Goal: Find specific page/section: Find specific page/section

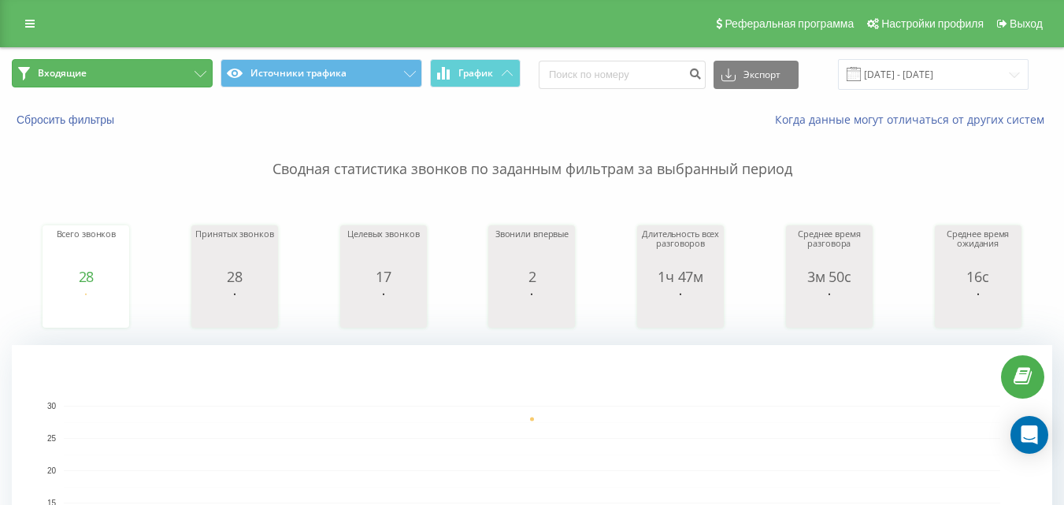
click at [158, 70] on button "Входящие" at bounding box center [112, 73] width 201 height 28
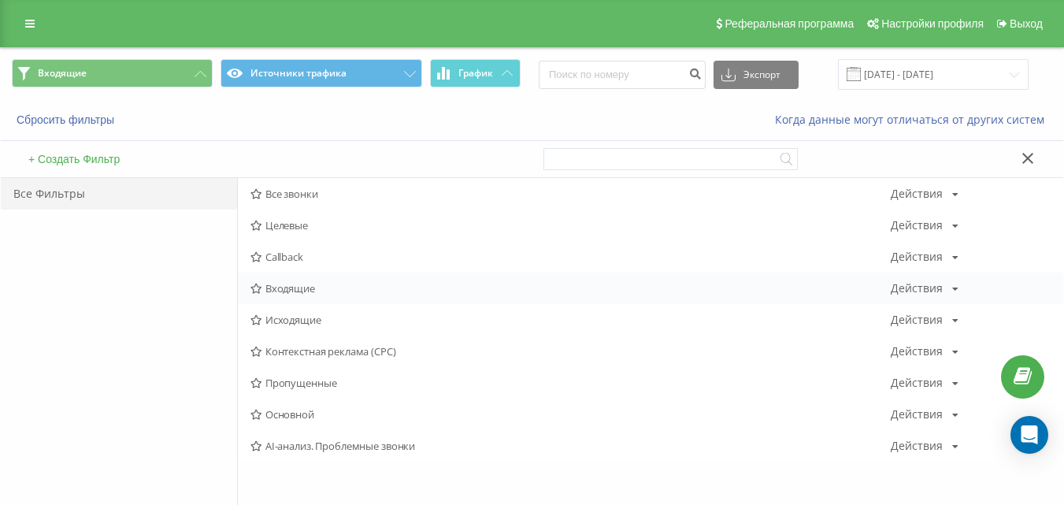
click at [304, 284] on span "Входящие" at bounding box center [570, 288] width 640 height 11
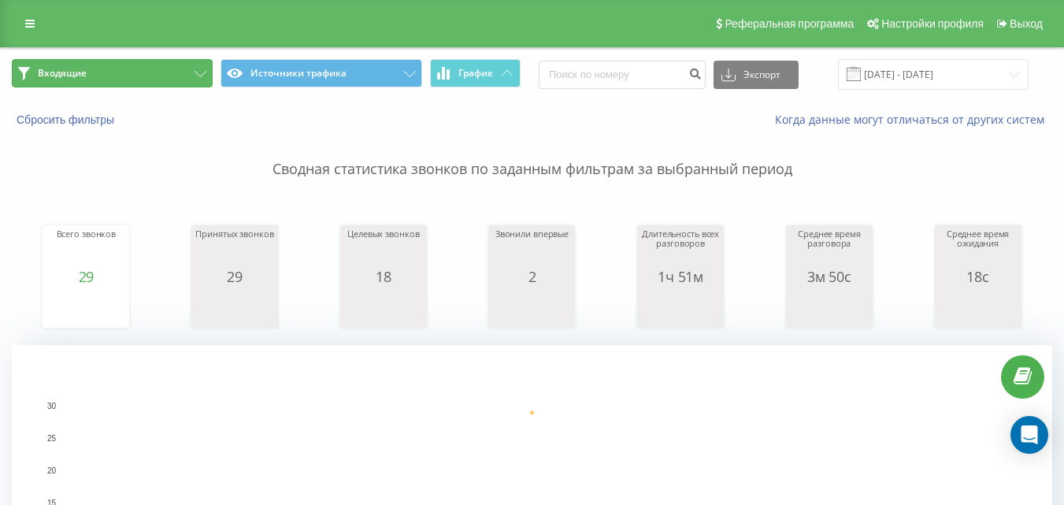
click at [76, 76] on span "Входящие" at bounding box center [62, 73] width 49 height 13
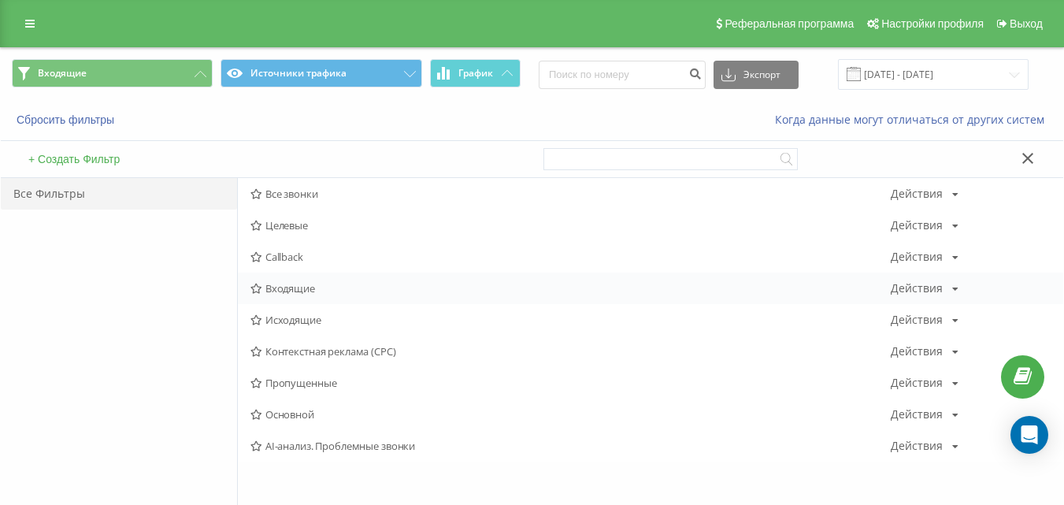
click at [297, 288] on span "Входящие" at bounding box center [570, 288] width 640 height 11
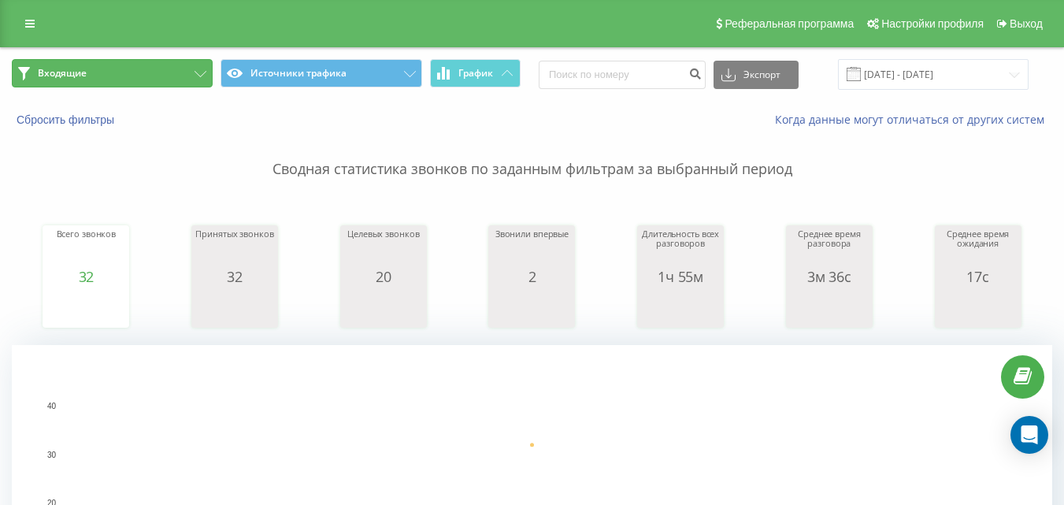
click at [202, 76] on icon at bounding box center [201, 74] width 12 height 6
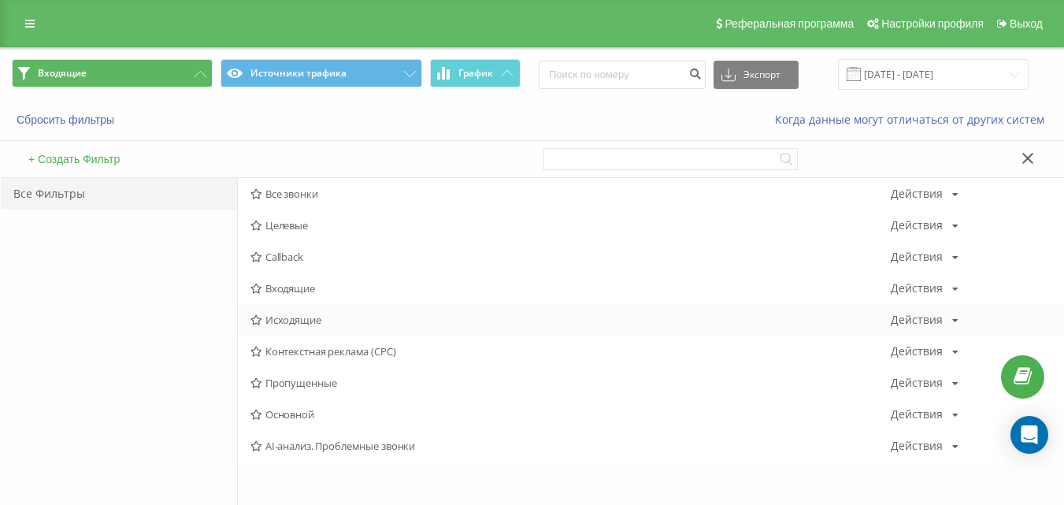
click at [295, 320] on span "Исходящие" at bounding box center [570, 319] width 640 height 11
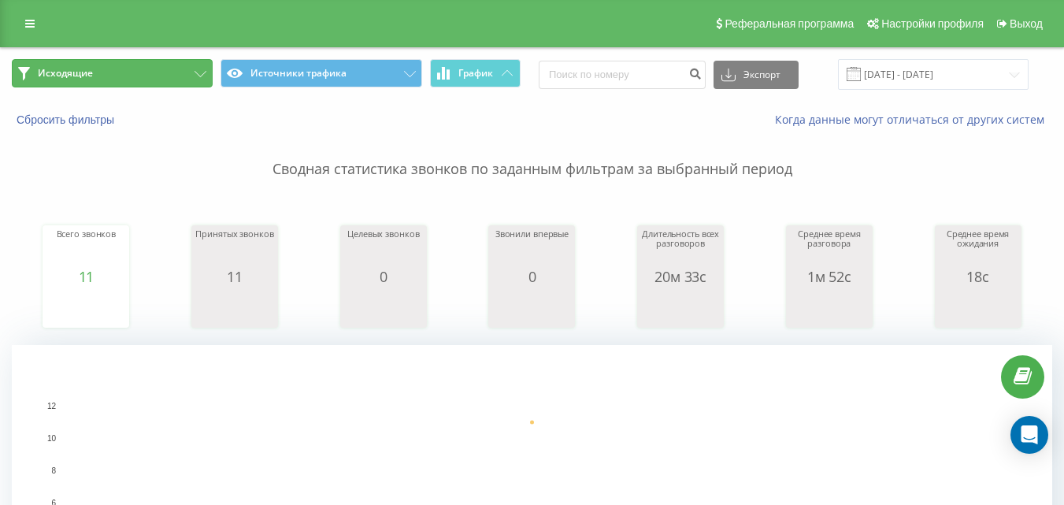
click at [154, 82] on button "Исходящие" at bounding box center [112, 73] width 201 height 28
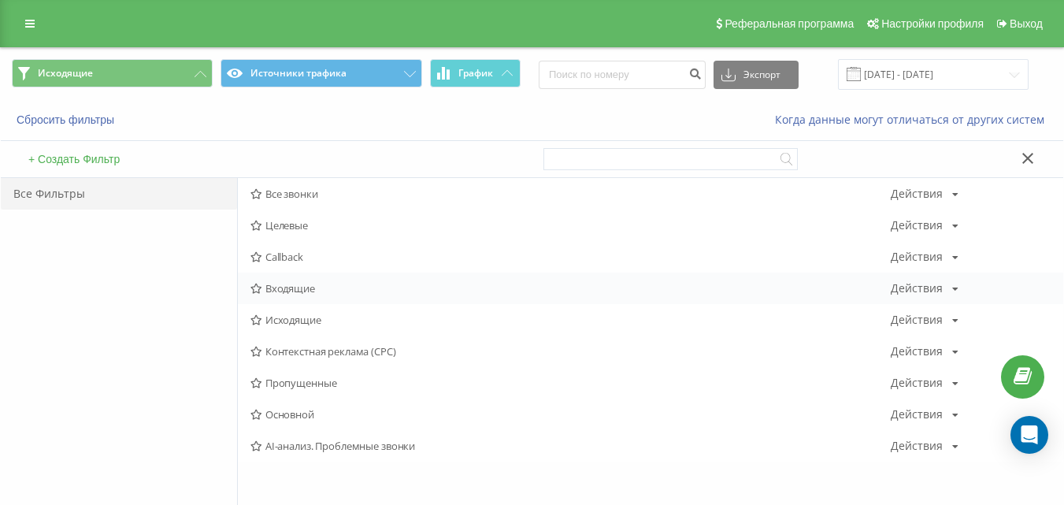
click at [299, 286] on span "Входящие" at bounding box center [570, 288] width 640 height 11
